Goal: Task Accomplishment & Management: Manage account settings

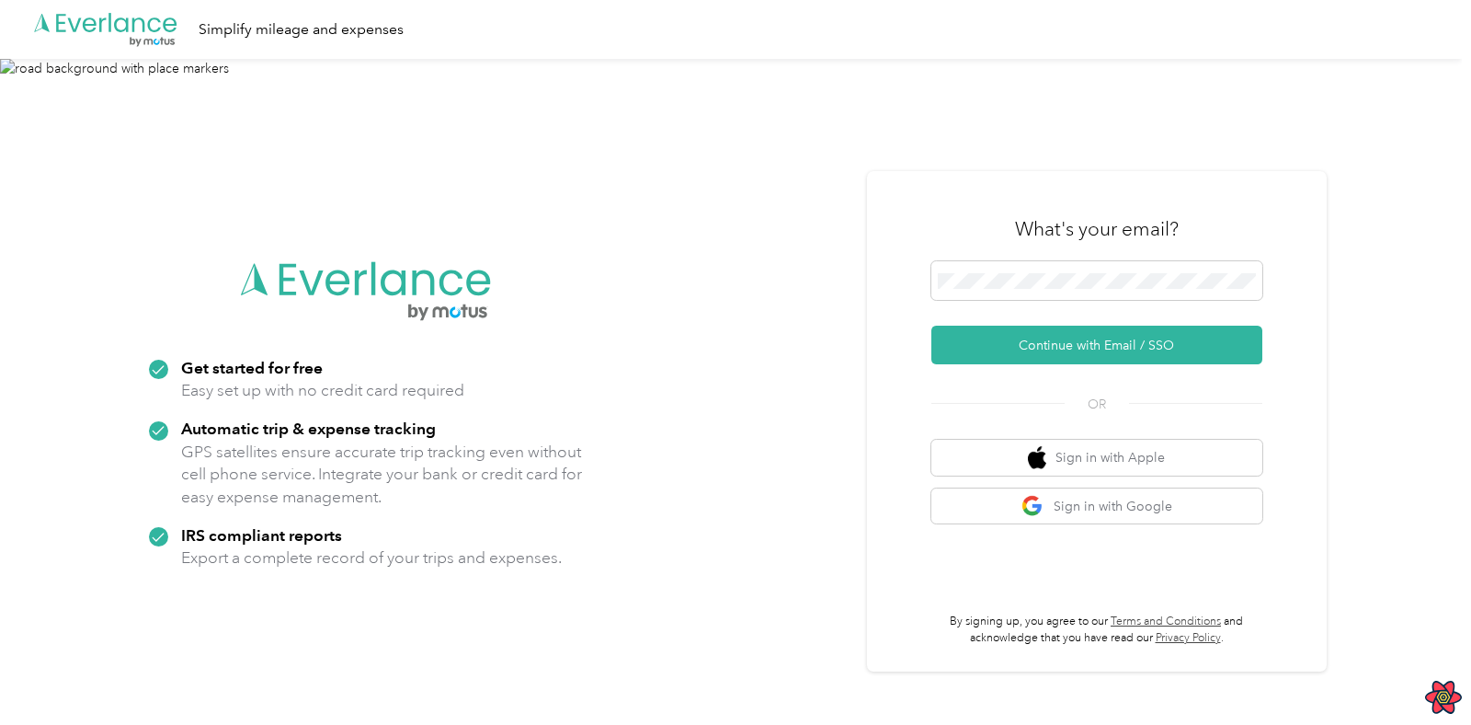
click at [456, 198] on img at bounding box center [731, 421] width 1462 height 725
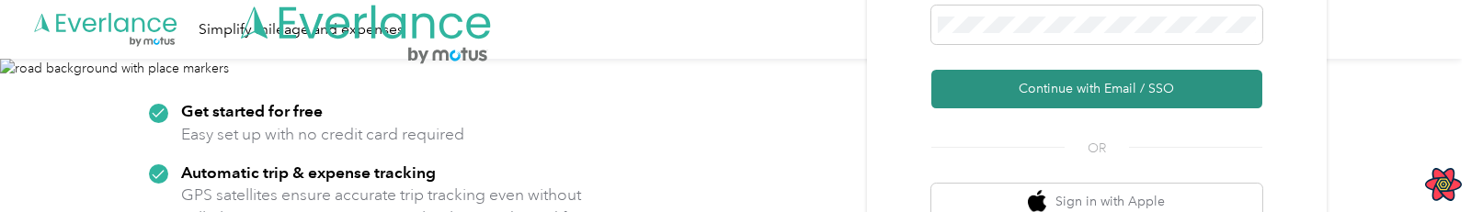
click at [1045, 86] on button "Continue with Email / SSO" at bounding box center [1096, 89] width 331 height 39
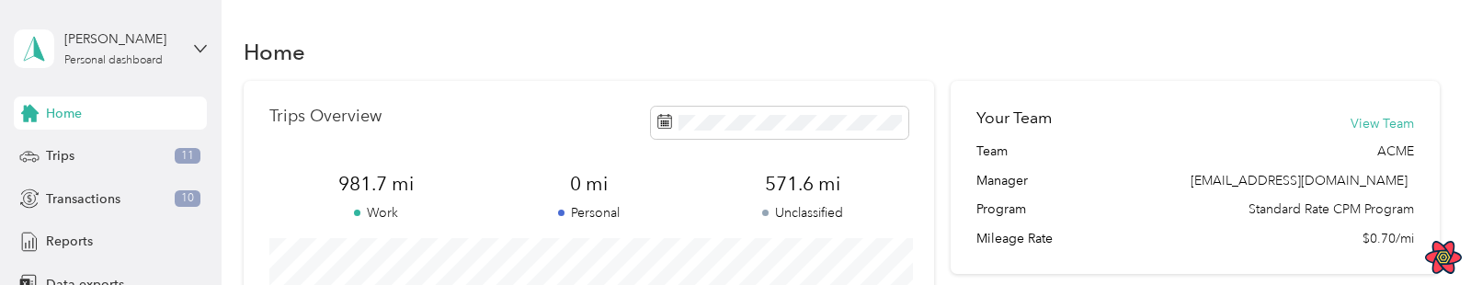
click at [521, 149] on div "Trips Overview 981.7 mi Work 0 mi Personal 571.6 mi Unclassified View all trips" at bounding box center [589, 271] width 691 height 380
click at [84, 35] on div "[PERSON_NAME]" at bounding box center [121, 38] width 115 height 19
click at [110, 239] on div "Log out" at bounding box center [207, 235] width 361 height 32
